Goal: Transaction & Acquisition: Obtain resource

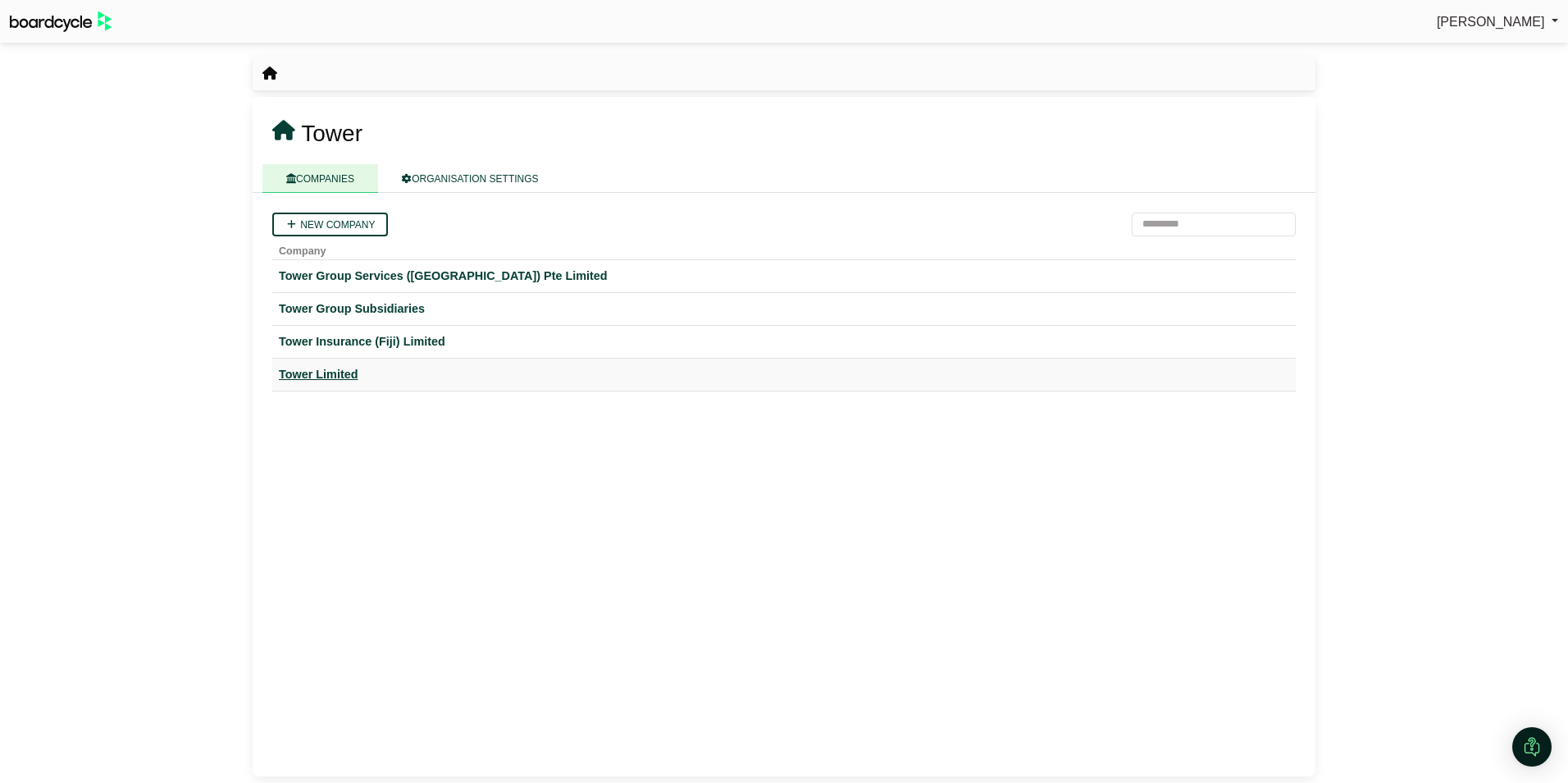
click at [318, 372] on div "Tower Limited" at bounding box center [784, 375] width 1011 height 19
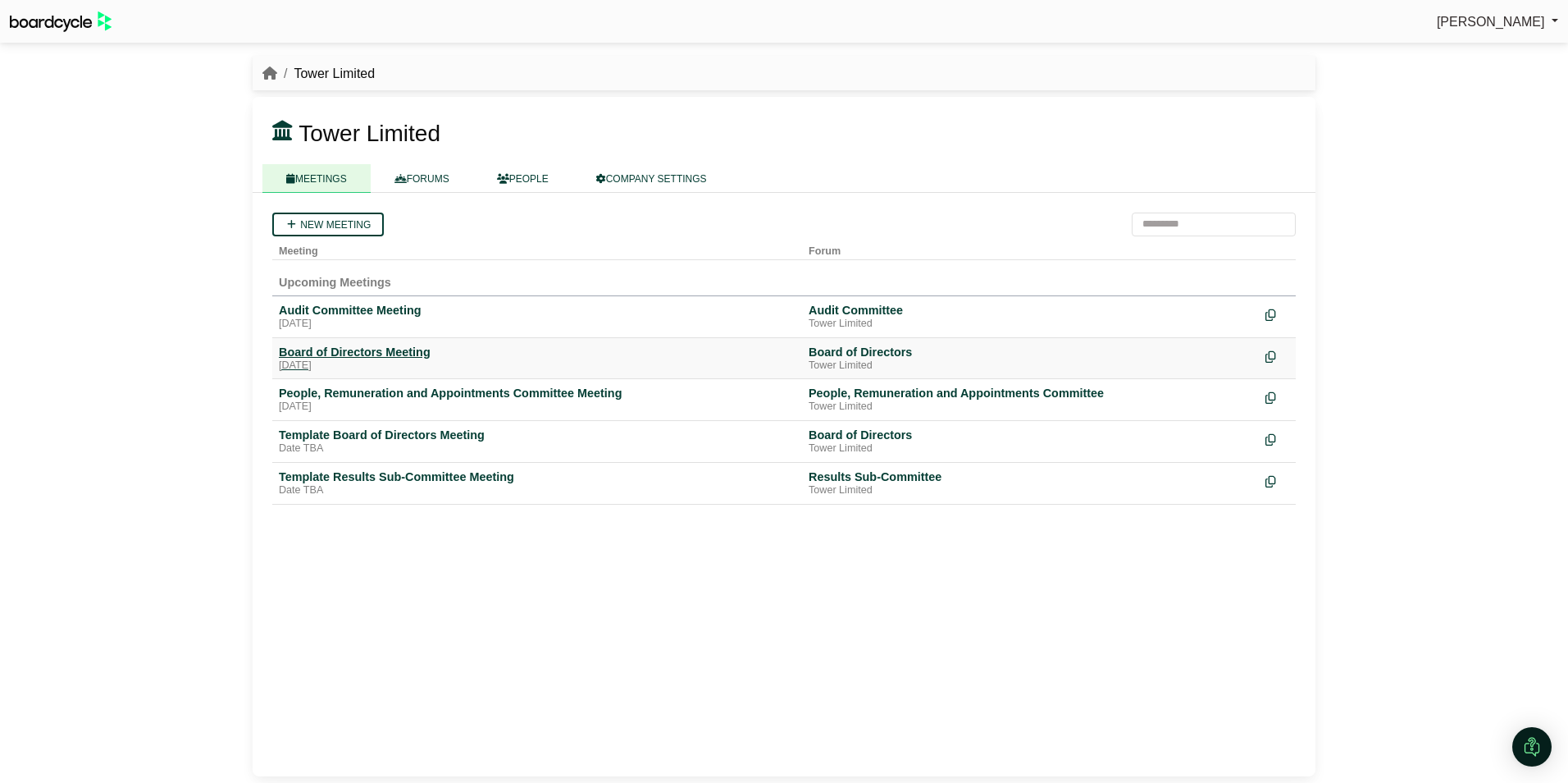
click at [331, 347] on div "Board of Directors Meeting" at bounding box center [537, 352] width 517 height 15
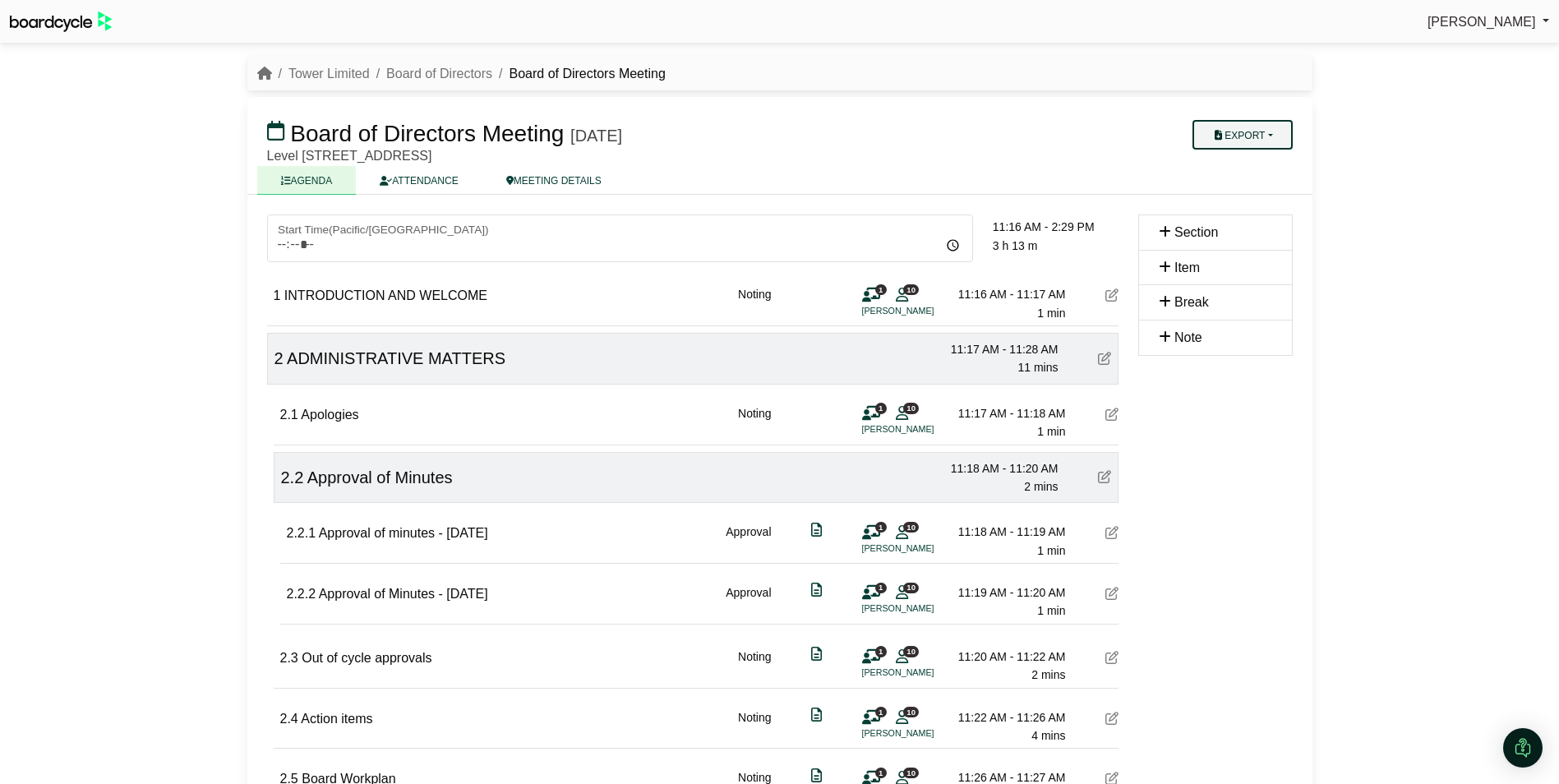
click at [1275, 131] on button "Export" at bounding box center [1242, 135] width 100 height 29
click at [1283, 237] on link "Diligent Bookbuilder" at bounding box center [1264, 237] width 143 height 25
click at [1453, 291] on div "Avryl Silveira Sign Out Tower Limited Board of Directors Board of Directors Mee…" at bounding box center [780, 392] width 1559 height 784
click at [937, 743] on div "2.4 Action items Noting 1 10 Michael Stiassny 11:22 AM - 11:26 AM 4 mins" at bounding box center [700, 717] width 838 height 57
